Goal: Information Seeking & Learning: Learn about a topic

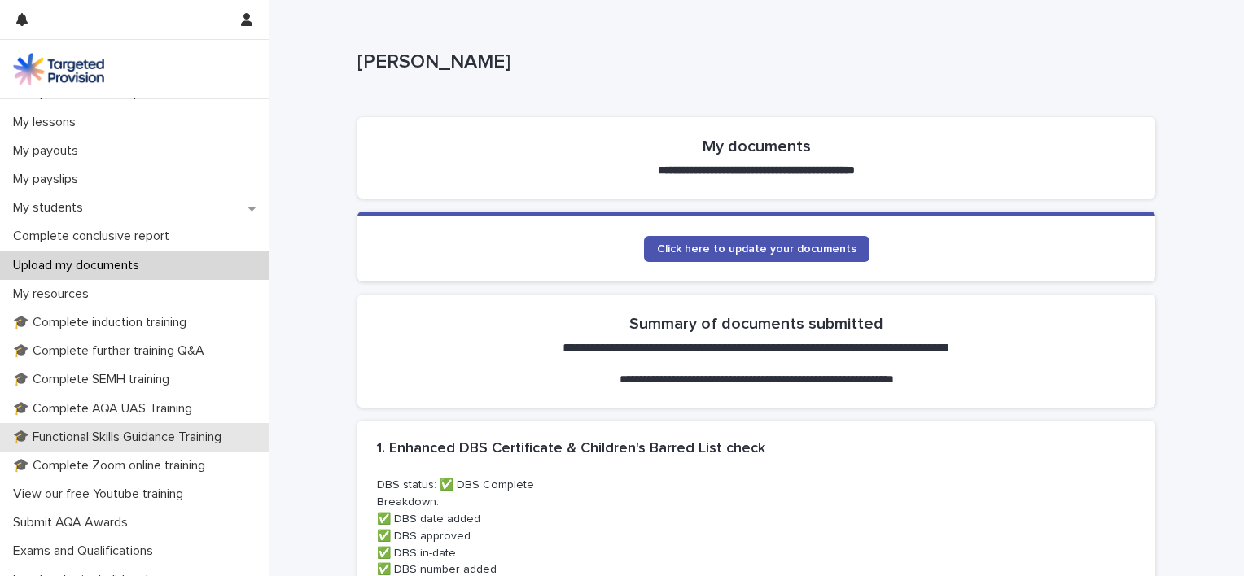
scroll to position [244, 0]
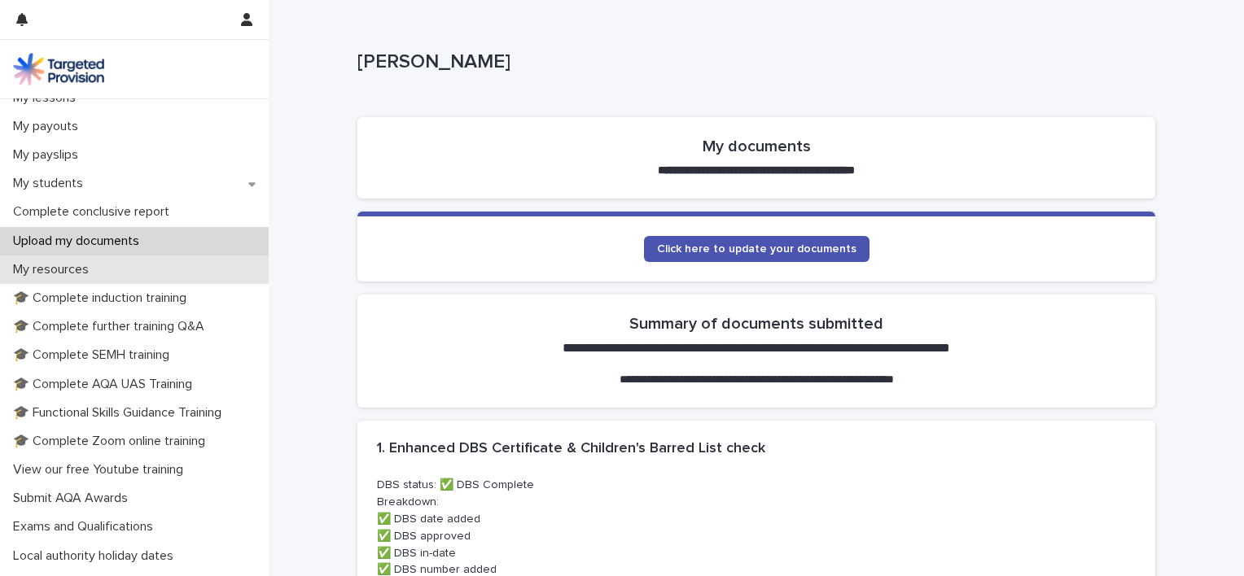
click at [55, 272] on p "My resources" at bounding box center [54, 269] width 95 height 15
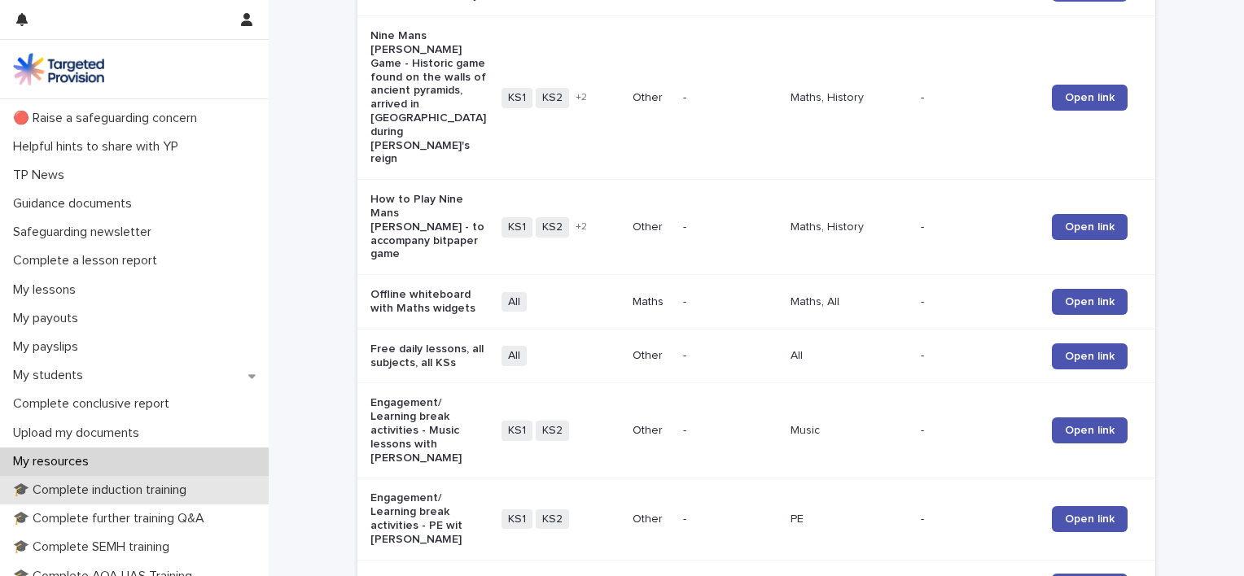
scroll to position [81, 0]
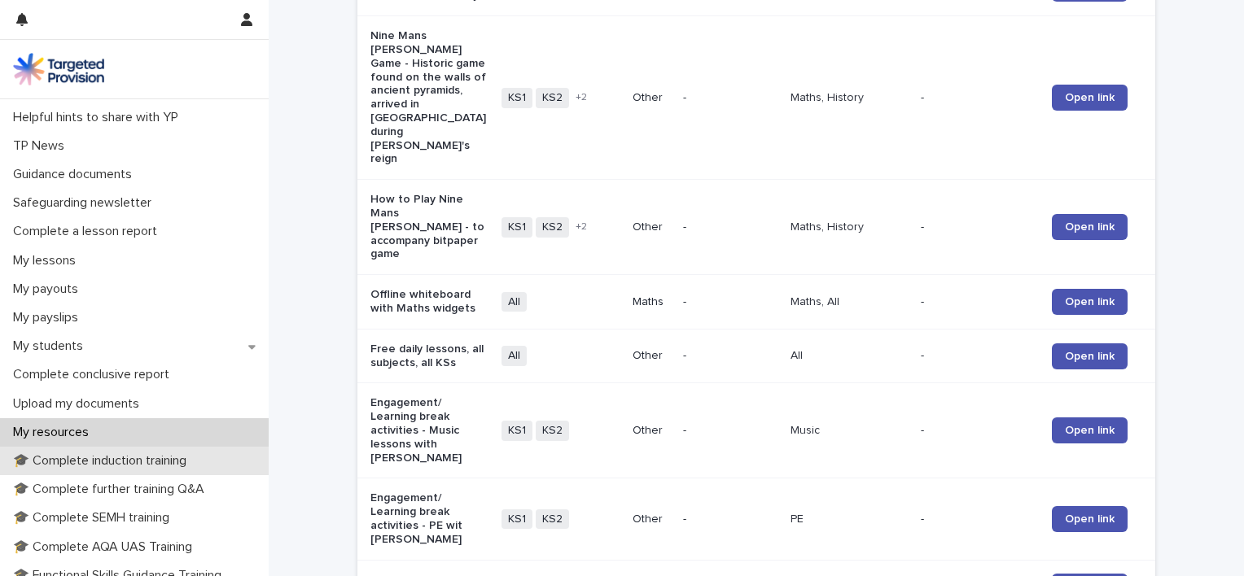
click at [107, 467] on p "🎓 Complete induction training" at bounding box center [103, 460] width 193 height 15
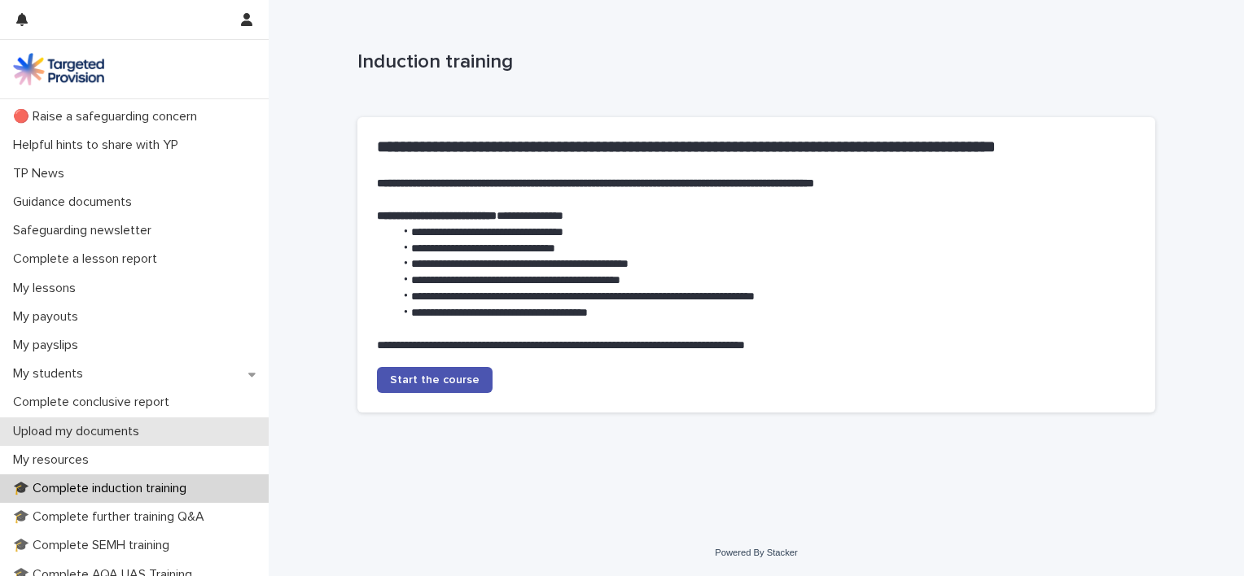
scroll to position [81, 0]
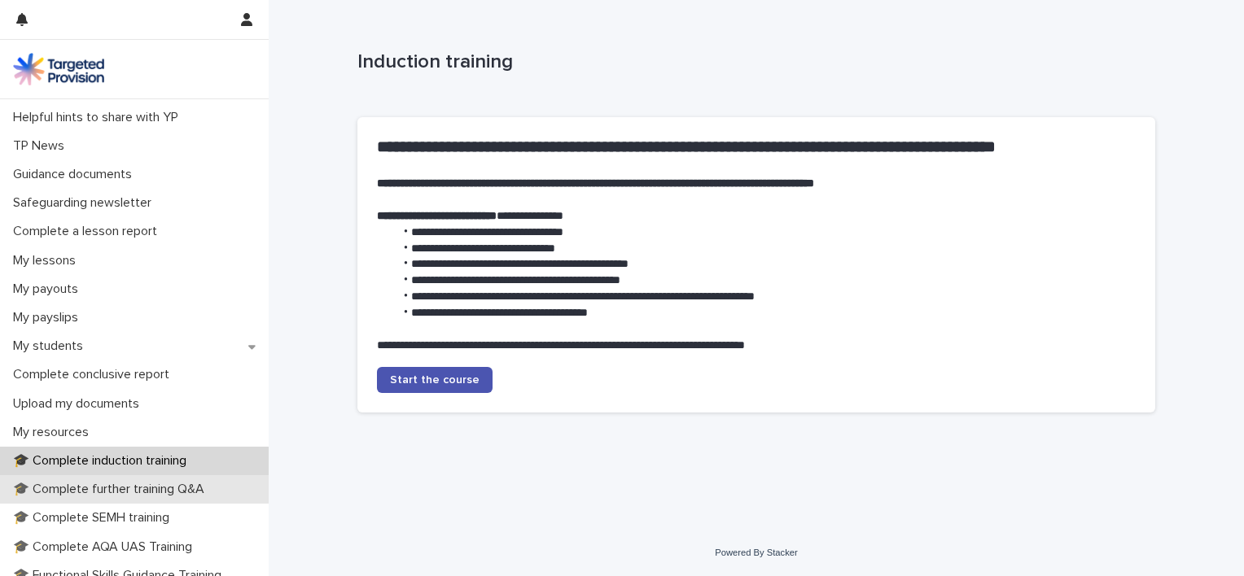
click at [95, 493] on p "🎓 Complete further training Q&A" at bounding box center [112, 489] width 211 height 15
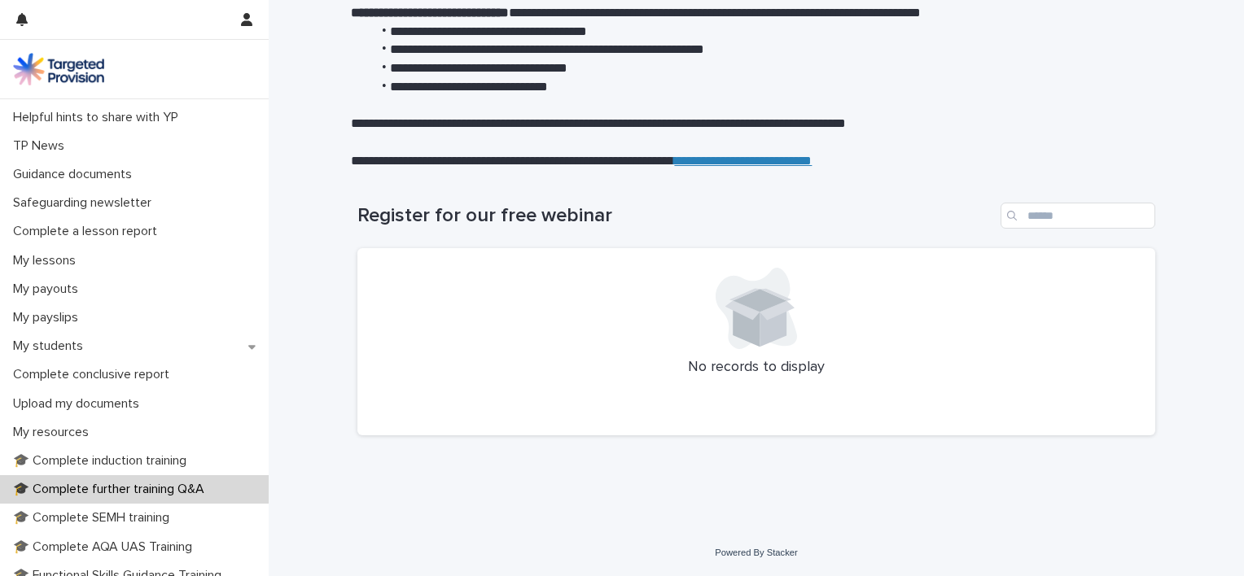
scroll to position [163, 0]
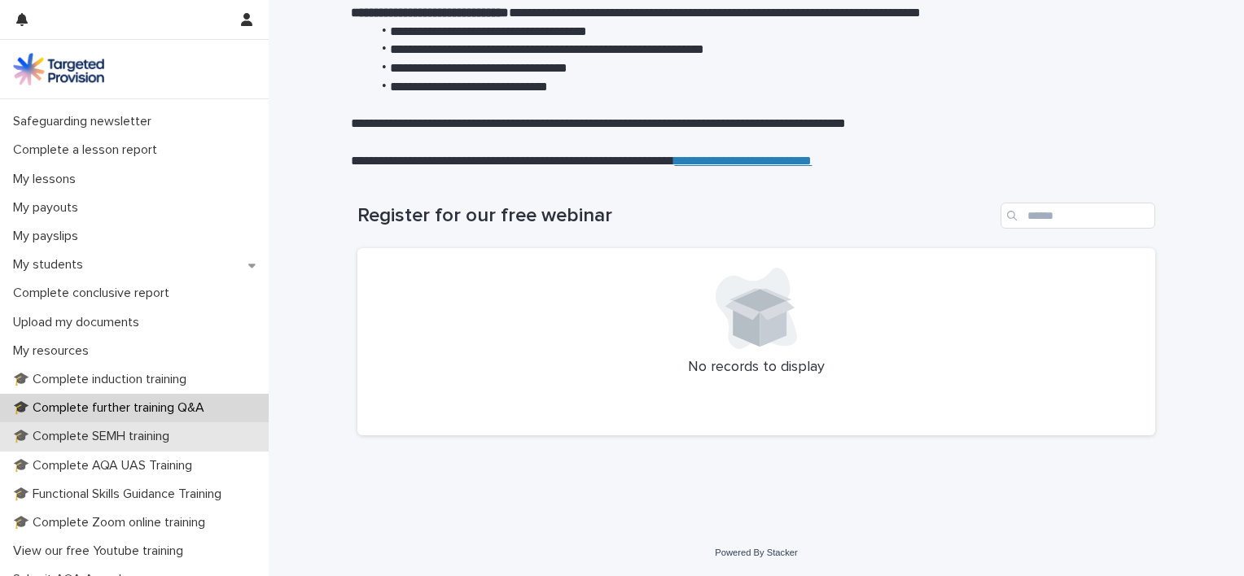
click at [132, 436] on p "🎓 Complete SEMH training" at bounding box center [95, 436] width 176 height 15
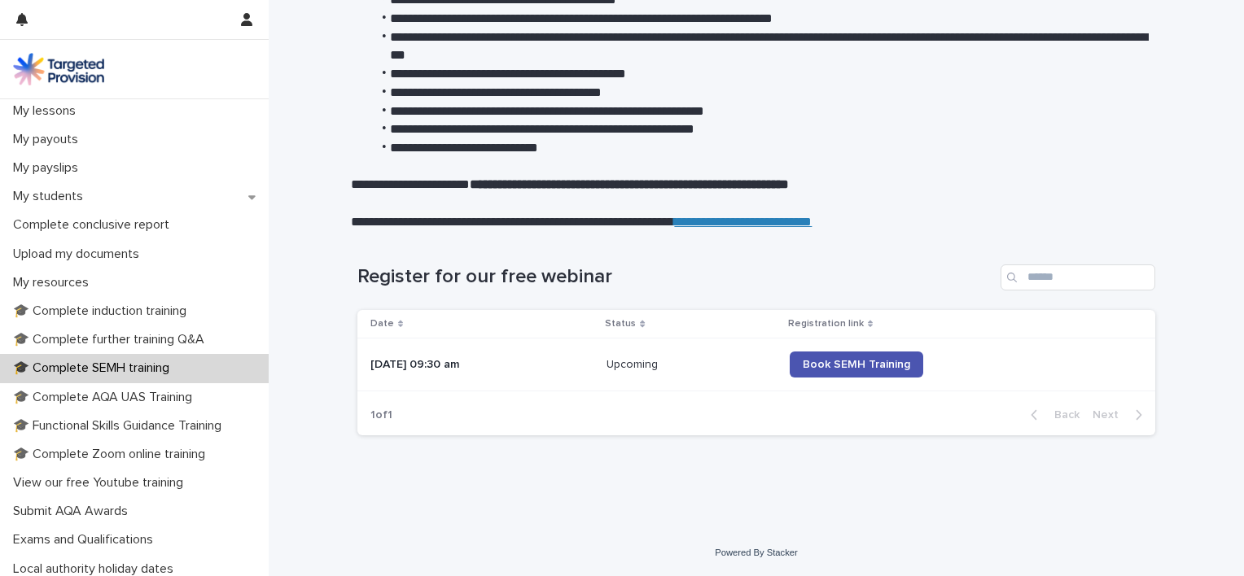
scroll to position [244, 0]
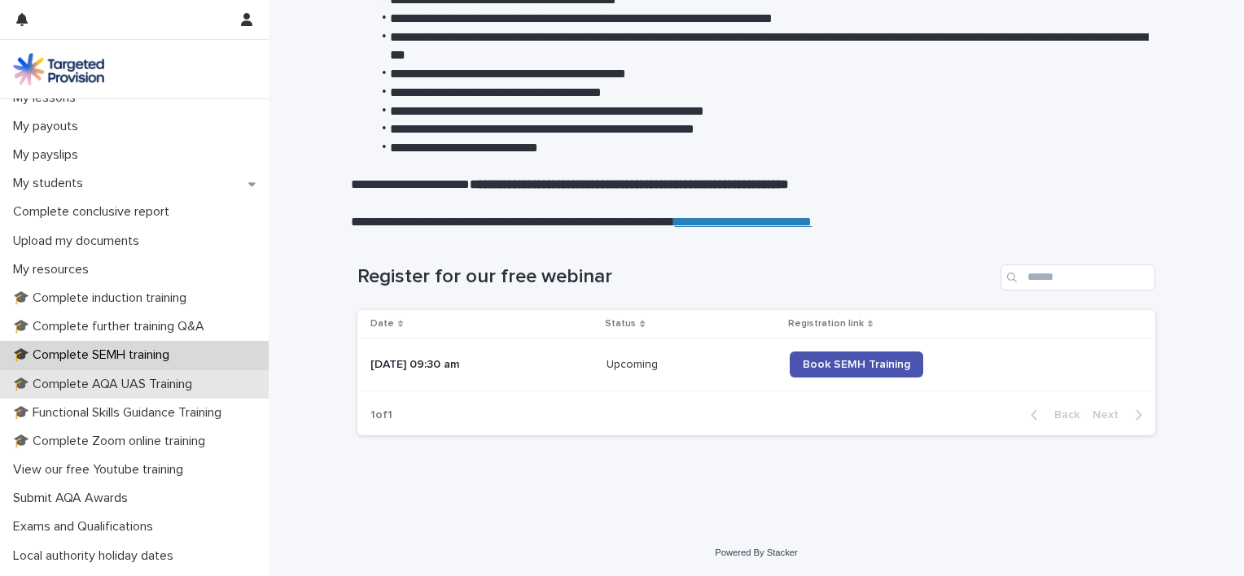
click at [173, 387] on p "🎓 Complete AQA UAS Training" at bounding box center [106, 384] width 199 height 15
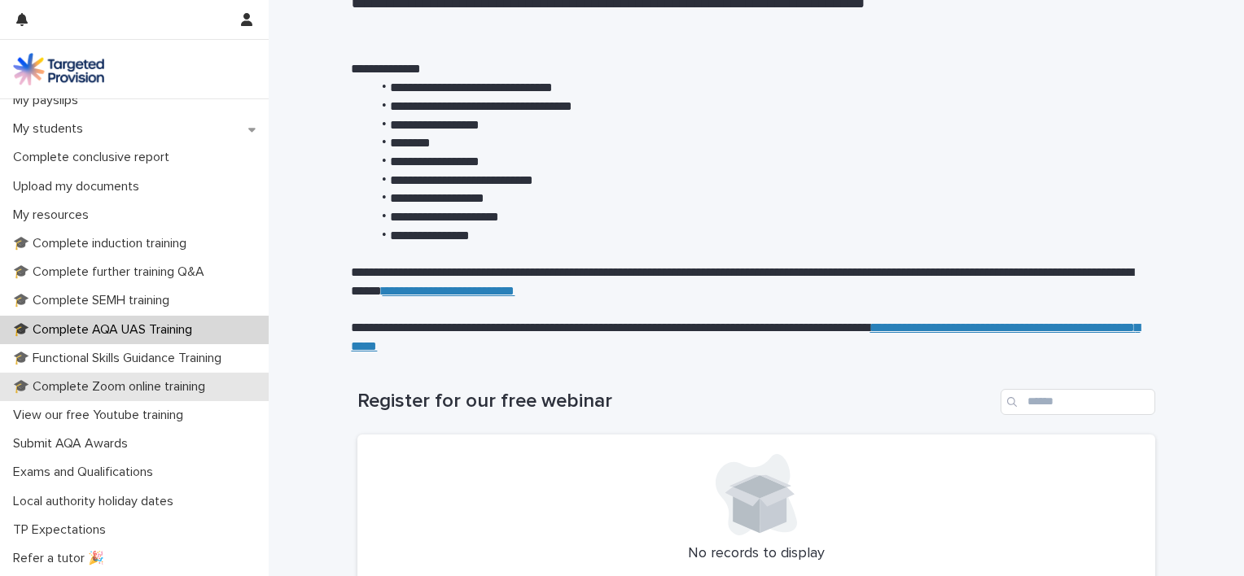
scroll to position [326, 0]
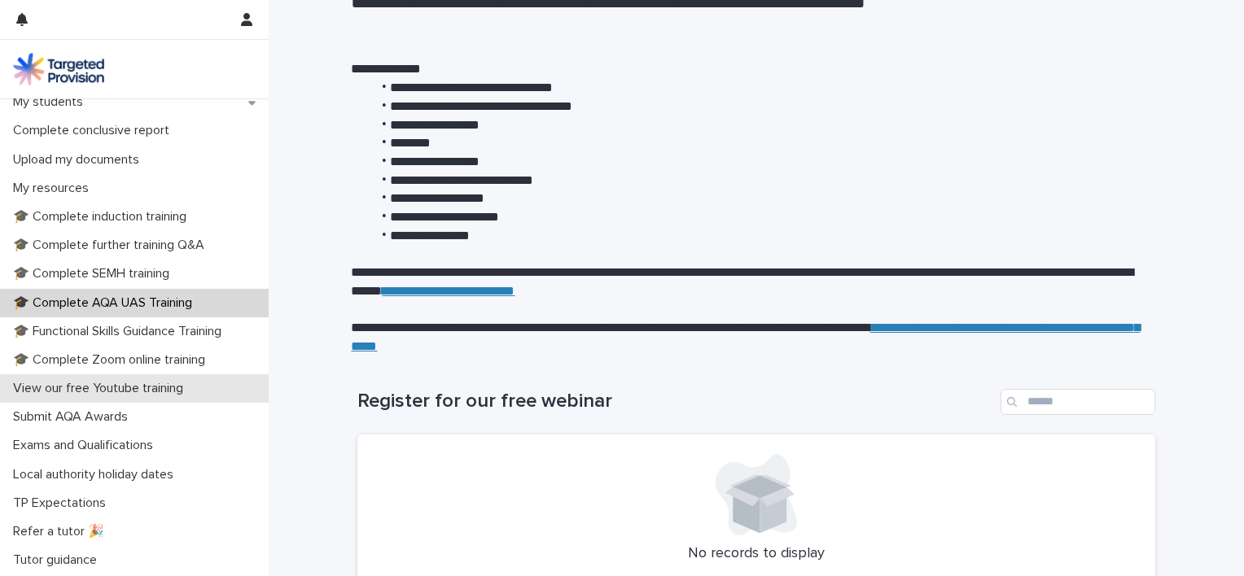
click at [82, 390] on p "View our free Youtube training" at bounding box center [102, 388] width 190 height 15
